Goal: Find specific fact: Find contact information

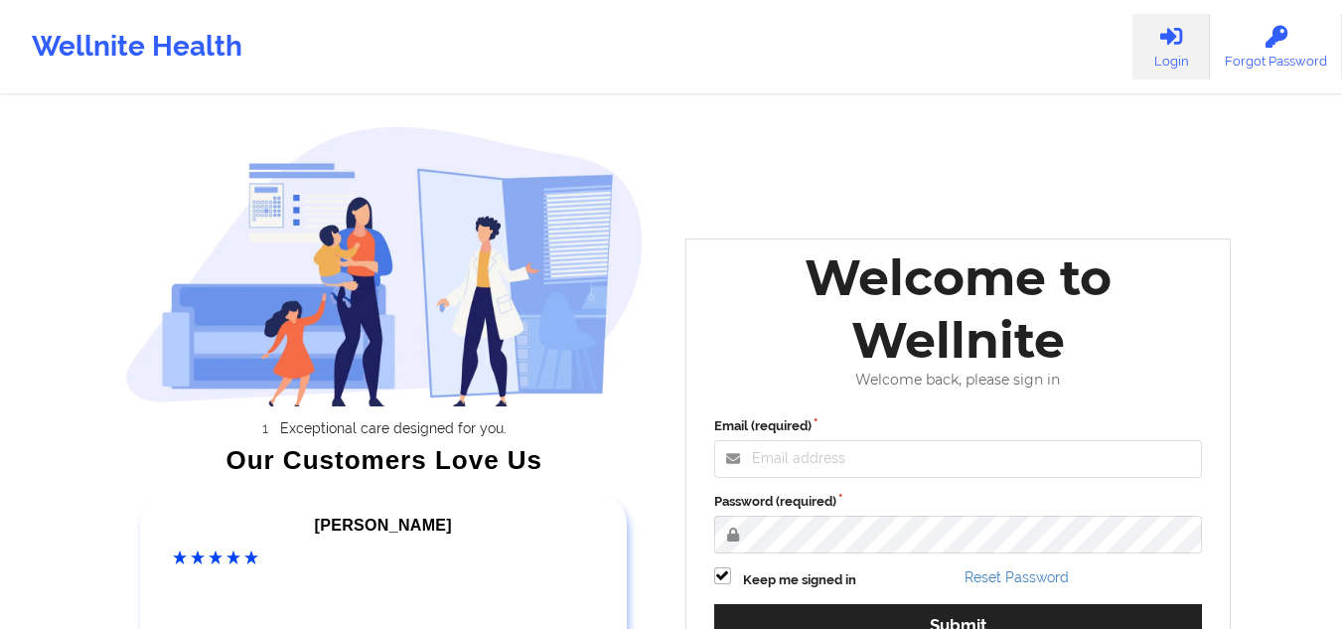
scroll to position [282, 0]
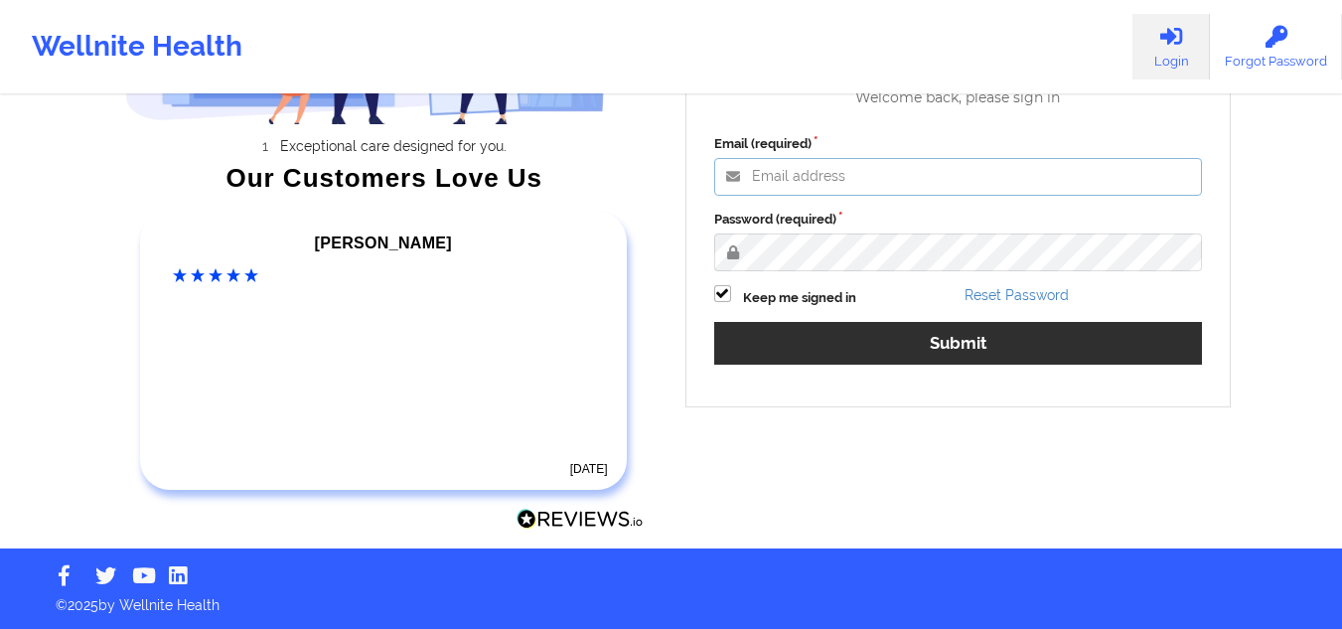
type input "[EMAIL_ADDRESS][DOMAIN_NAME]"
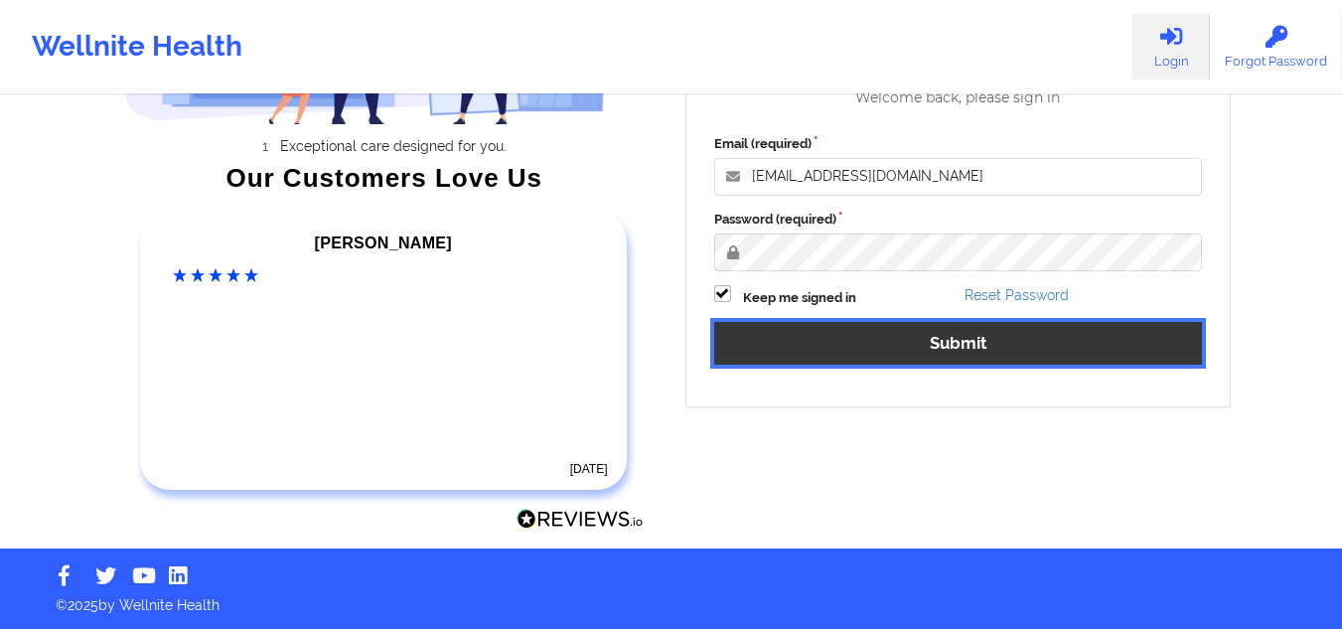
click at [864, 343] on button "Submit" at bounding box center [958, 343] width 489 height 43
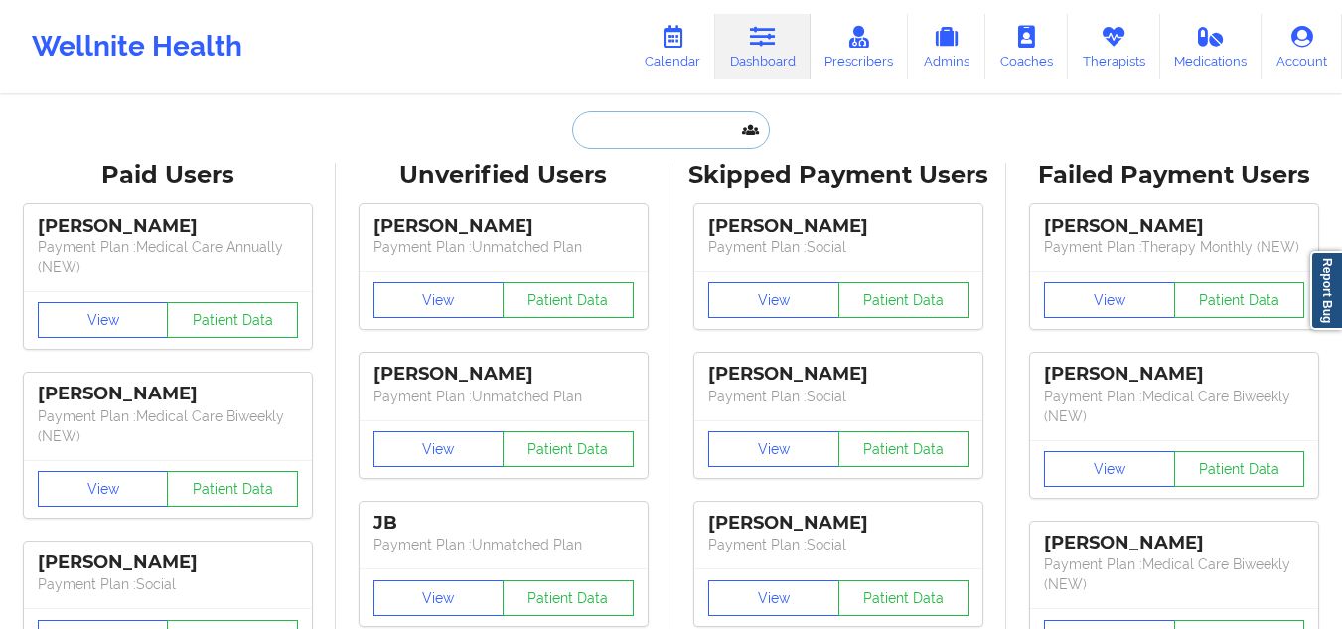
click at [619, 126] on input "text" at bounding box center [670, 130] width 197 height 38
paste input "[PERSON_NAME]"
type input "[PERSON_NAME]"
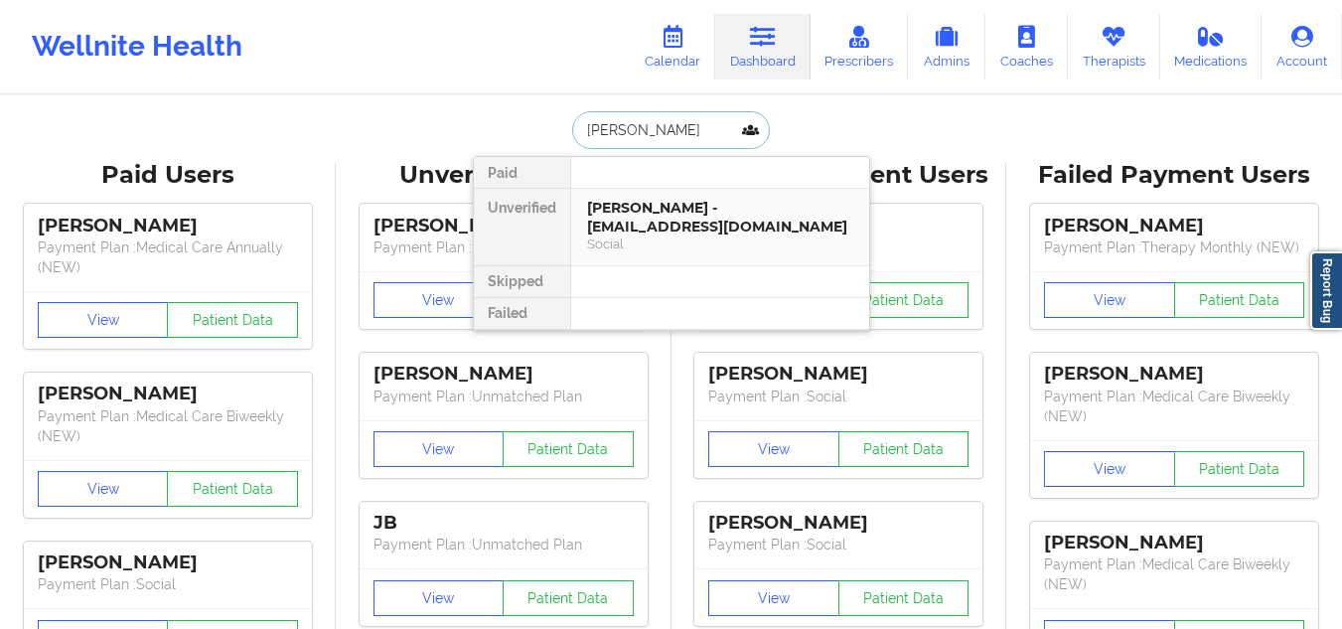
click at [713, 218] on div "[PERSON_NAME] - [EMAIL_ADDRESS][DOMAIN_NAME]" at bounding box center [720, 217] width 266 height 37
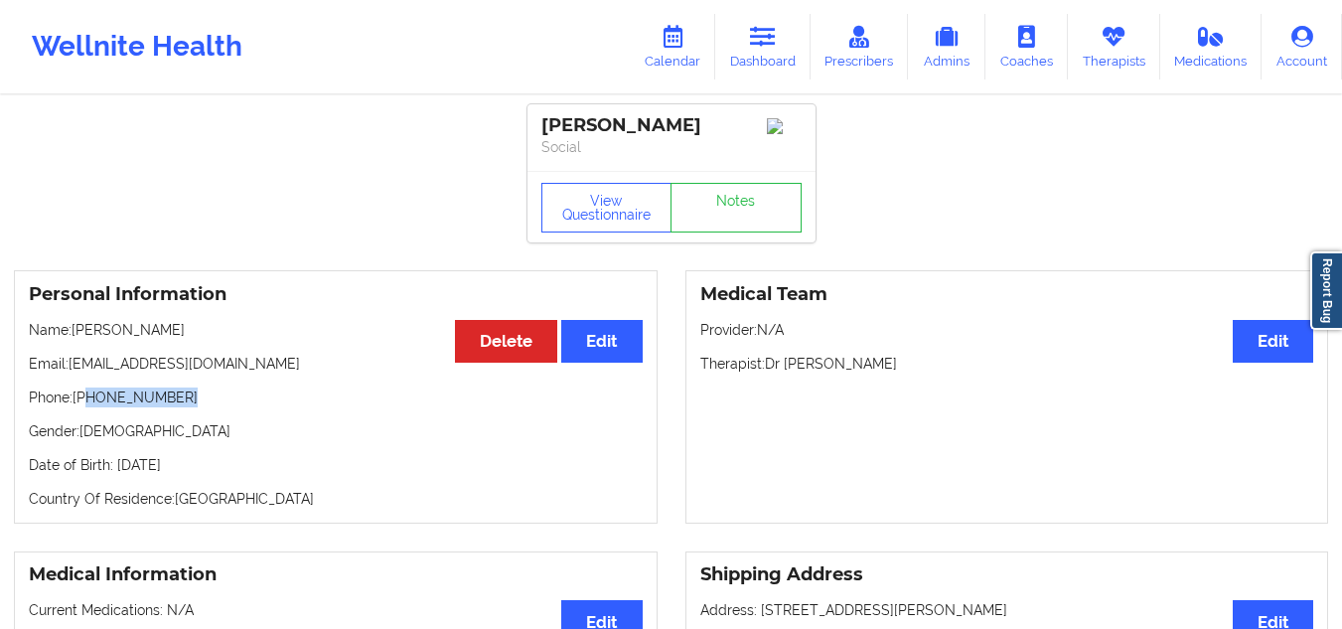
drag, startPoint x: 200, startPoint y: 394, endPoint x: 91, endPoint y: 401, distance: 108.5
click at [91, 401] on p "Phone: [PHONE_NUMBER]" at bounding box center [336, 397] width 614 height 20
copy p "[PHONE_NUMBER]"
